Goal: Transaction & Acquisition: Purchase product/service

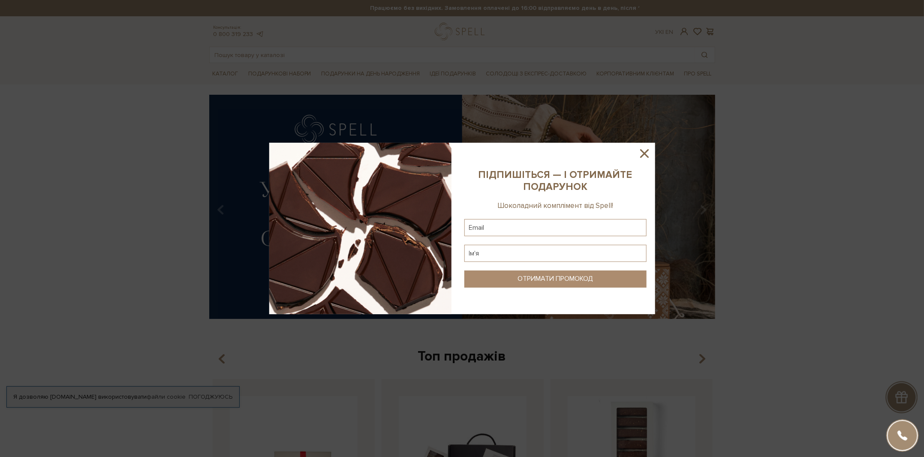
click at [642, 152] on icon at bounding box center [644, 153] width 9 height 9
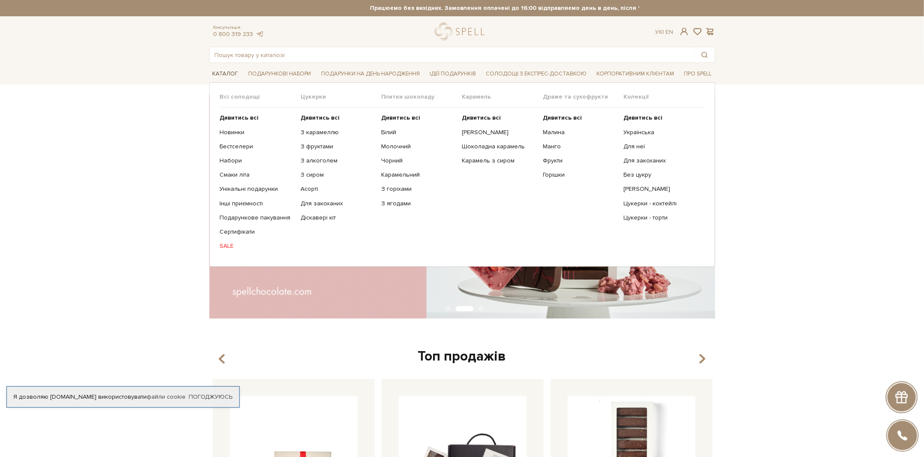
click at [219, 75] on span "Каталог" at bounding box center [225, 73] width 33 height 13
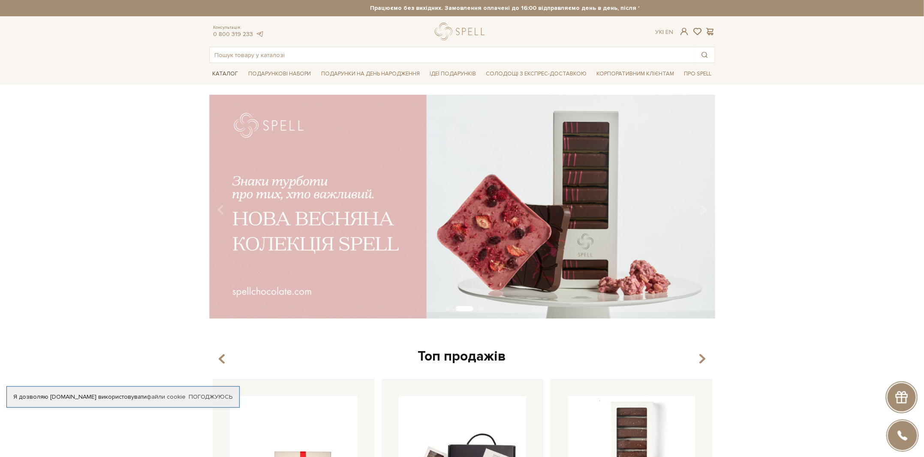
click at [219, 75] on span "Каталог" at bounding box center [225, 73] width 33 height 13
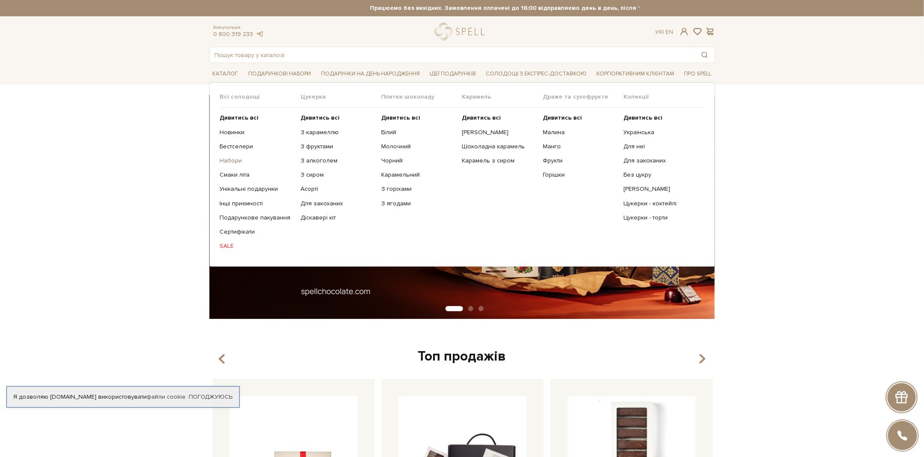
click at [237, 159] on link "Набори" at bounding box center [257, 161] width 74 height 8
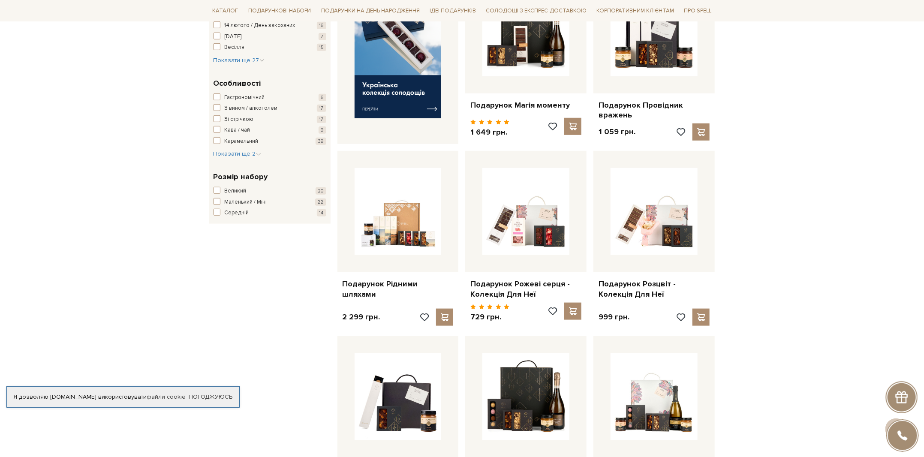
scroll to position [375, 0]
